Goal: Entertainment & Leisure: Consume media (video, audio)

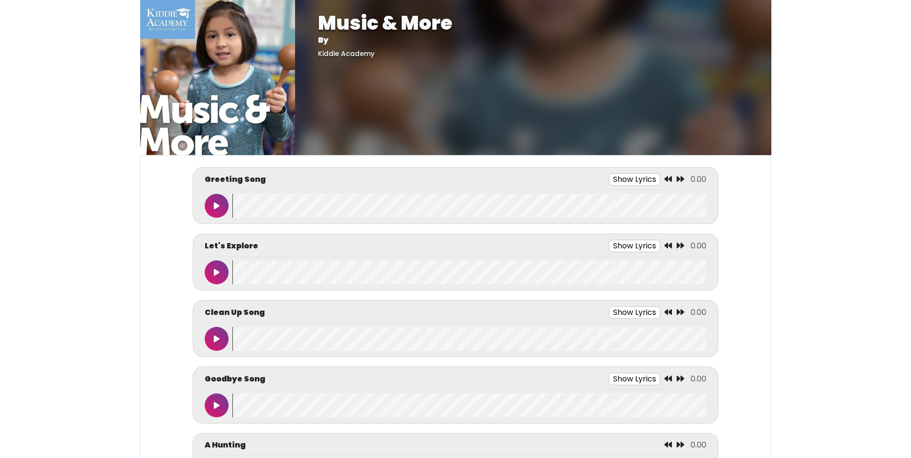
click at [640, 182] on button "Show Lyrics" at bounding box center [635, 179] width 52 height 12
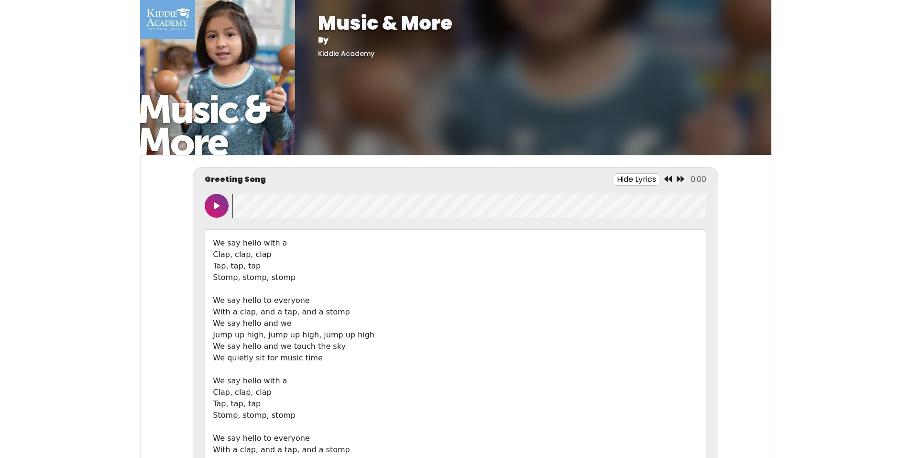
click at [213, 207] on button at bounding box center [217, 206] width 24 height 24
click at [205, 194] on button at bounding box center [217, 206] width 24 height 24
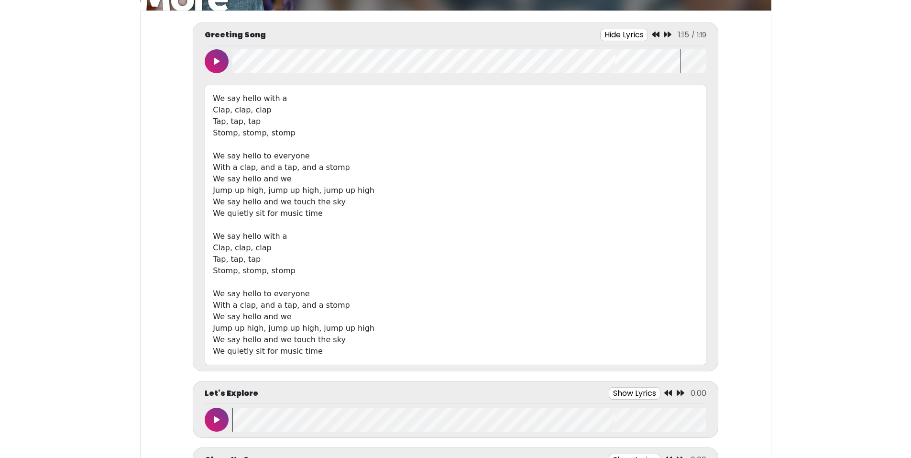
scroll to position [191, 0]
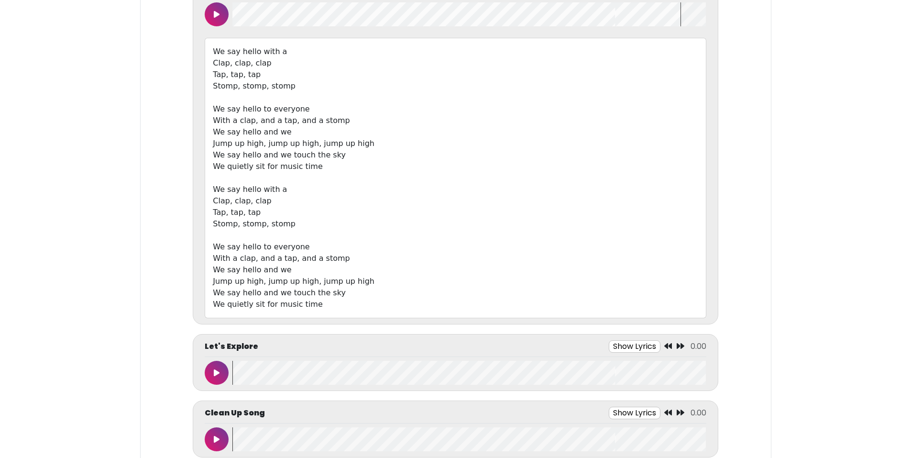
click at [227, 376] on button at bounding box center [217, 373] width 24 height 24
click at [236, 382] on wave at bounding box center [470, 373] width 474 height 24
click at [230, 352] on div "Let's Explore Show Lyrics 0:45 / 0:45" at bounding box center [455, 348] width 501 height 17
click at [255, 376] on wave at bounding box center [470, 373] width 474 height 24
click at [208, 375] on button at bounding box center [217, 373] width 24 height 24
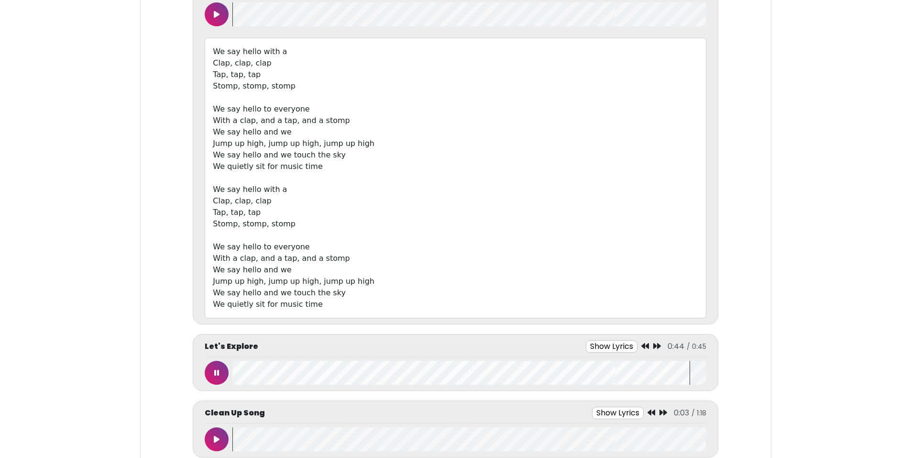
click at [205, 361] on button at bounding box center [217, 373] width 24 height 24
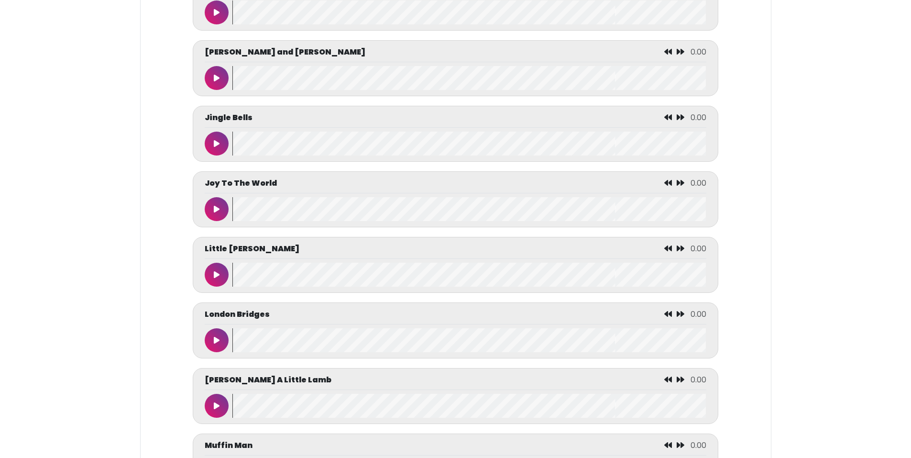
scroll to position [3014, 0]
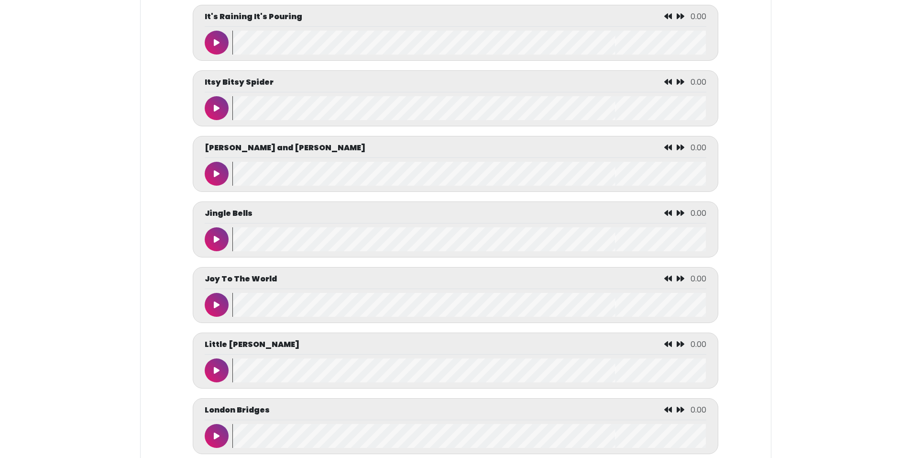
click at [218, 243] on icon at bounding box center [217, 239] width 6 height 8
click at [205, 227] on button at bounding box center [217, 239] width 24 height 24
click at [241, 249] on wave at bounding box center [470, 239] width 474 height 24
click at [212, 251] on button at bounding box center [217, 239] width 24 height 24
click at [205, 227] on button at bounding box center [217, 239] width 24 height 24
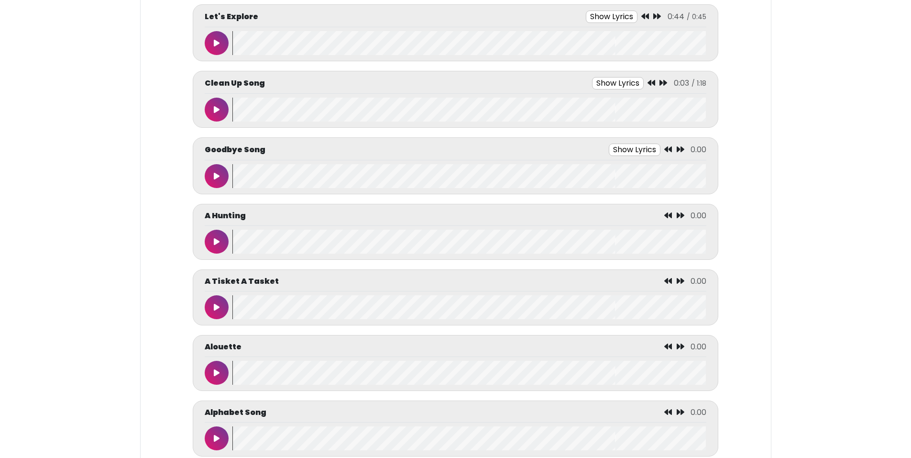
scroll to position [431, 0]
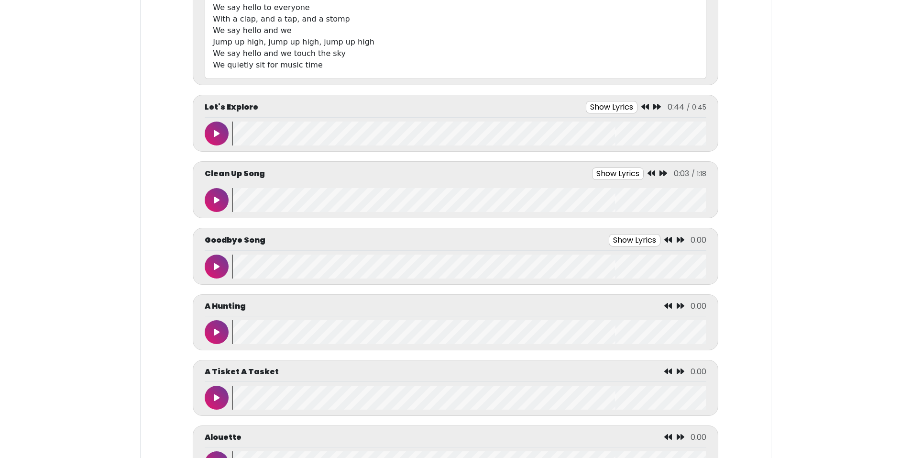
click at [215, 202] on icon at bounding box center [217, 200] width 6 height 8
click at [205, 188] on button at bounding box center [217, 200] width 24 height 24
click at [215, 271] on button at bounding box center [217, 267] width 24 height 24
click at [619, 246] on div "Goodbye Song Show Lyrics 0:05 / 0:45" at bounding box center [455, 242] width 501 height 17
click at [624, 244] on button "Show Lyrics" at bounding box center [613, 240] width 52 height 12
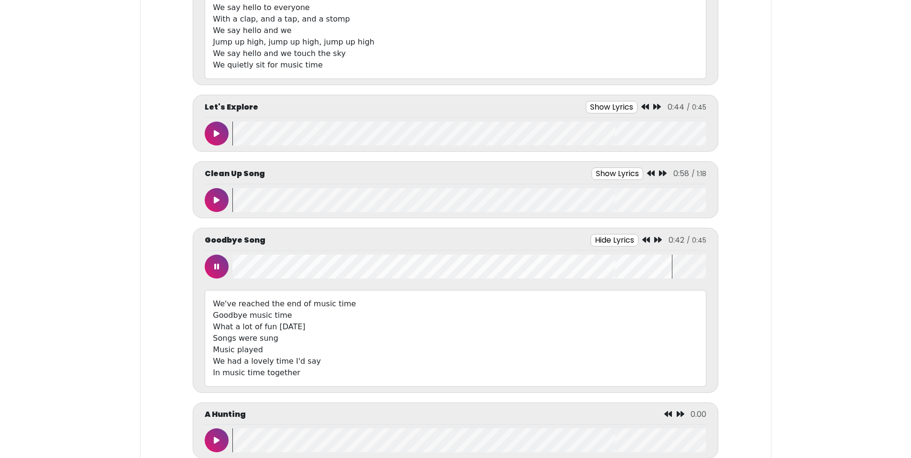
click at [591, 234] on button "Hide Lyrics" at bounding box center [615, 240] width 48 height 12
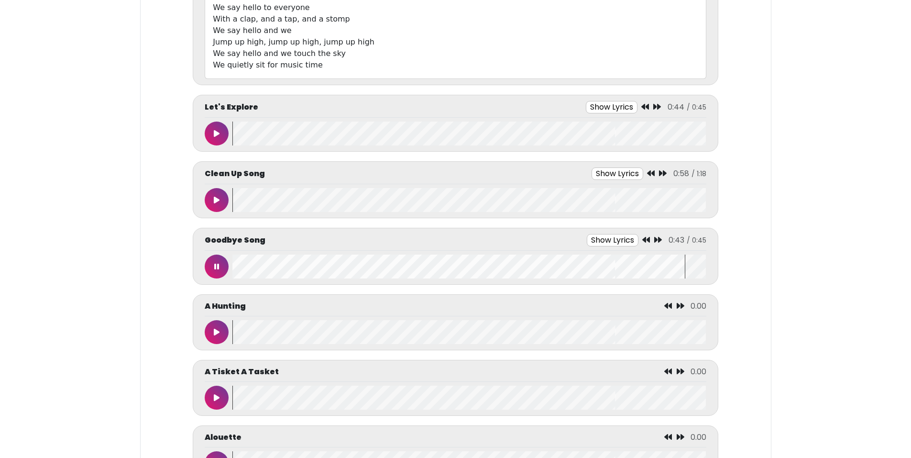
click at [587, 234] on button "Show Lyrics" at bounding box center [613, 240] width 52 height 12
